Goal: Task Accomplishment & Management: Complete application form

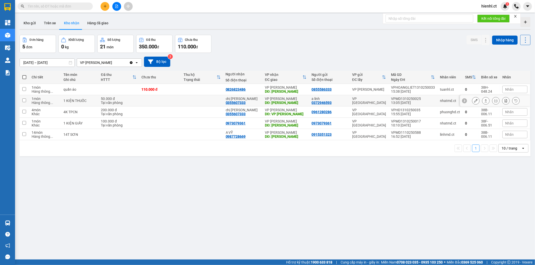
click at [24, 101] on input "checkbox" at bounding box center [24, 101] width 4 height 4
checkbox input "true"
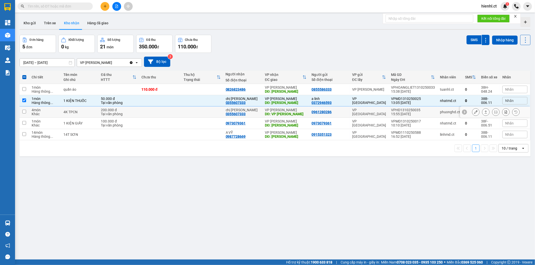
click at [24, 114] on td at bounding box center [25, 112] width 10 height 11
checkbox input "true"
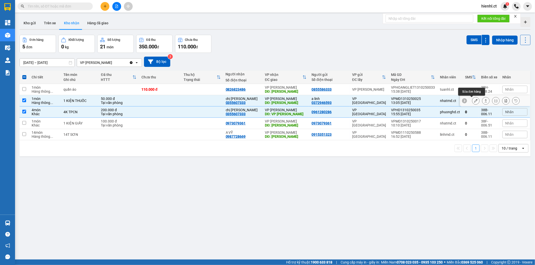
click at [474, 101] on icon at bounding box center [476, 101] width 4 height 4
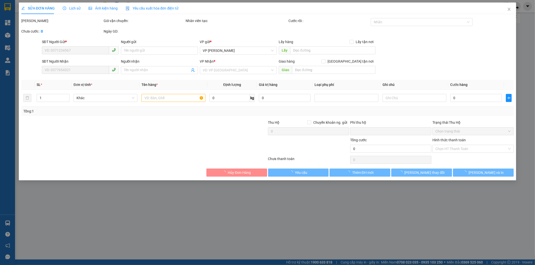
type input "0372946593"
type input "a linh"
type input "0355607333"
type input "chị [PERSON_NAME]"
type input "[PERSON_NAME]"
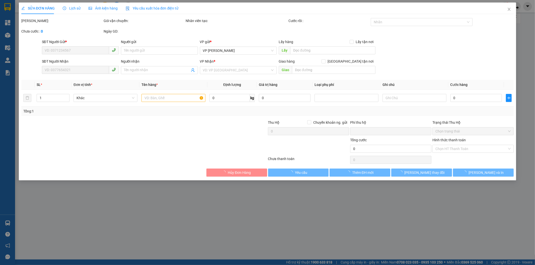
type input "0"
type input "50.000"
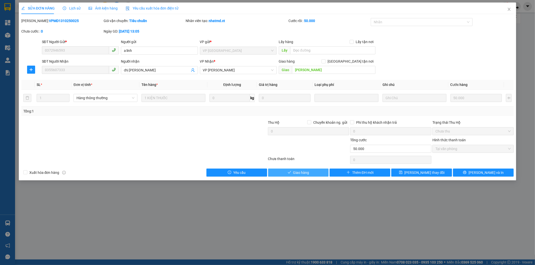
click at [296, 175] on span "Giao hàng" at bounding box center [301, 173] width 16 height 6
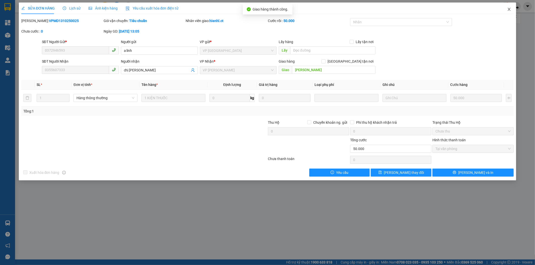
click at [510, 8] on icon "close" at bounding box center [509, 9] width 3 height 3
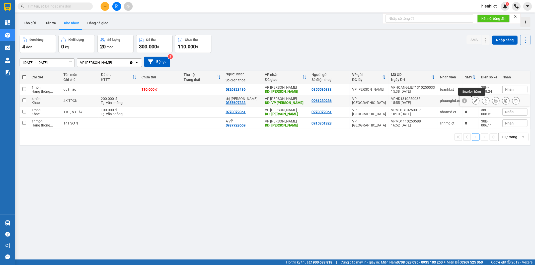
click at [474, 101] on icon at bounding box center [476, 101] width 4 height 4
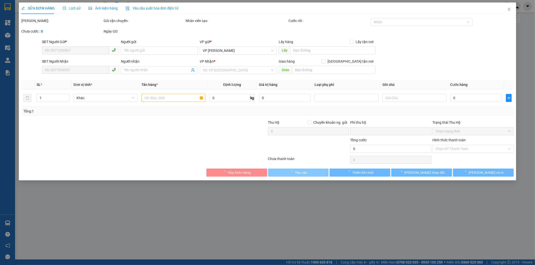
type input "0961280286"
type input "0355607333"
type input "chị [PERSON_NAME]"
type input "VP HỒNG LĨNH"
type input "0"
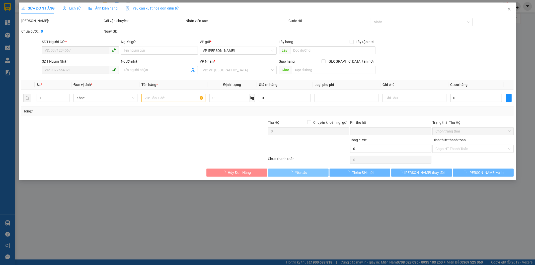
type input "200.000"
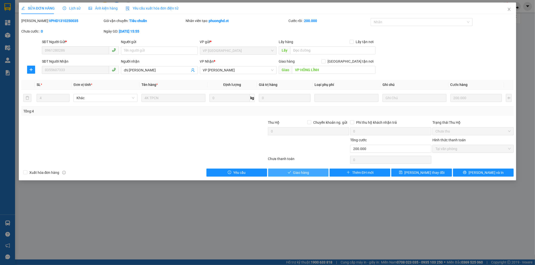
click at [298, 174] on span "Giao hàng" at bounding box center [301, 173] width 16 height 6
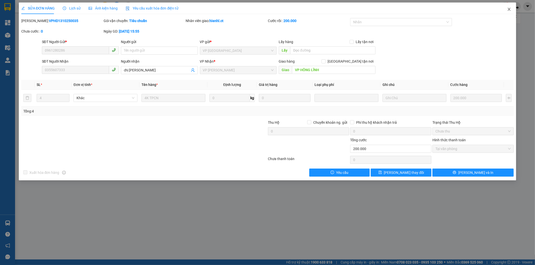
click at [510, 9] on icon "close" at bounding box center [509, 9] width 4 height 4
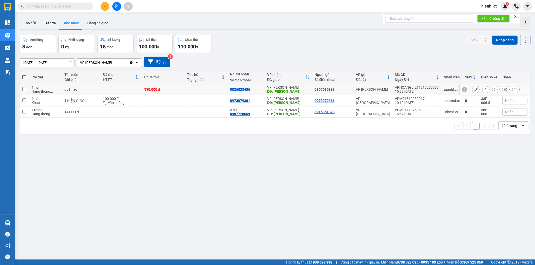
click at [227, 84] on td "0826823486" at bounding box center [245, 89] width 37 height 11
checkbox input "true"
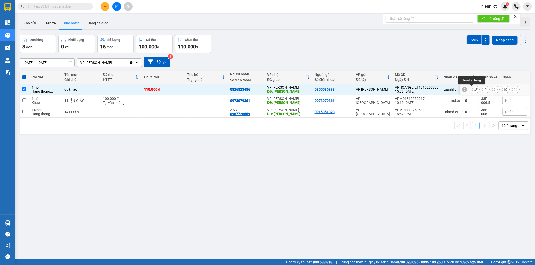
click at [474, 91] on icon at bounding box center [476, 90] width 4 height 4
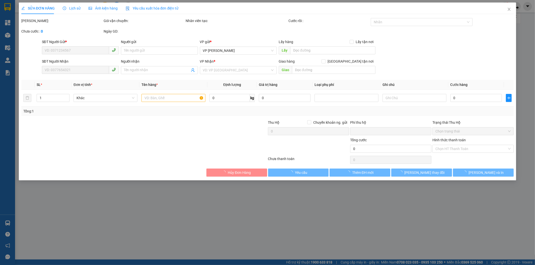
type input "0855586333"
type input "0826823486"
type input "hồng lĩnh"
type input "0"
type input "110.000"
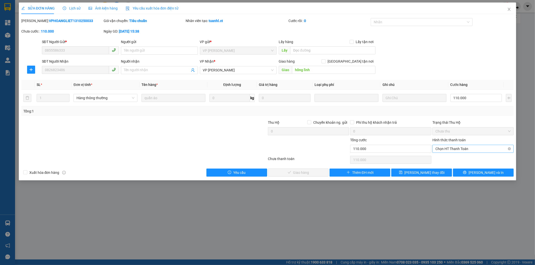
click at [464, 149] on span "Chọn HT Thanh Toán" at bounding box center [472, 149] width 75 height 8
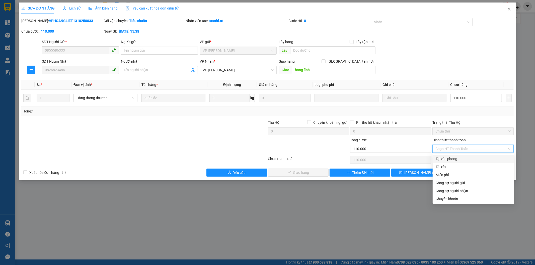
click at [454, 158] on div "Tại văn phòng" at bounding box center [473, 159] width 75 height 6
type input "0"
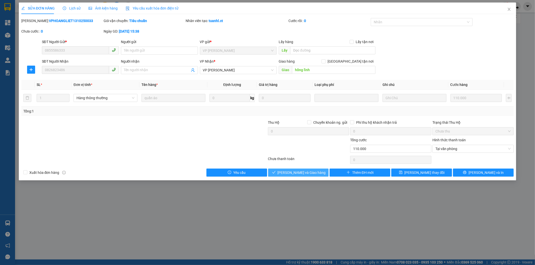
click at [306, 171] on span "[PERSON_NAME] và Giao hàng" at bounding box center [302, 173] width 48 height 6
